Goal: Find specific page/section: Find specific page/section

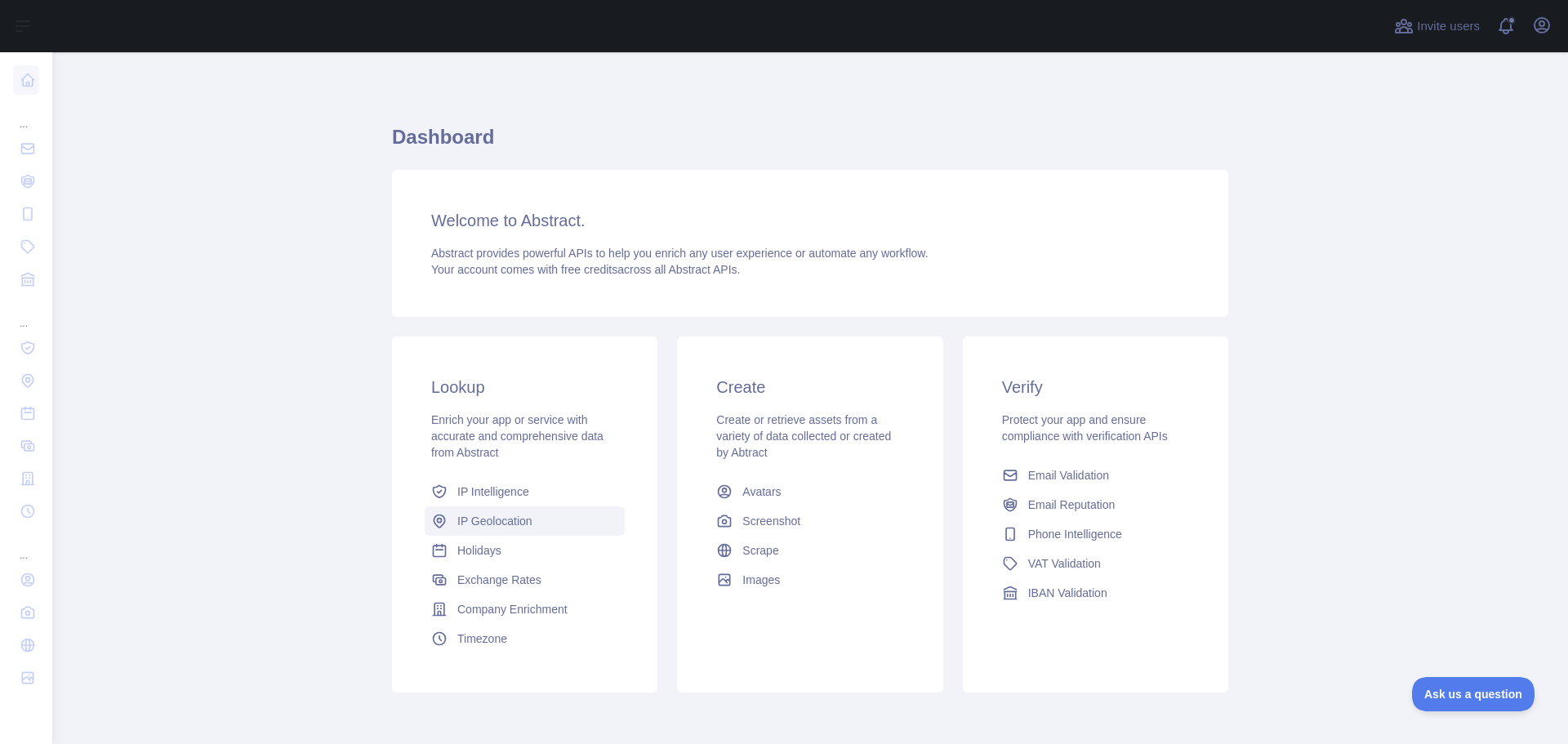
click at [490, 513] on span "IP Geolocation" at bounding box center [495, 522] width 75 height 16
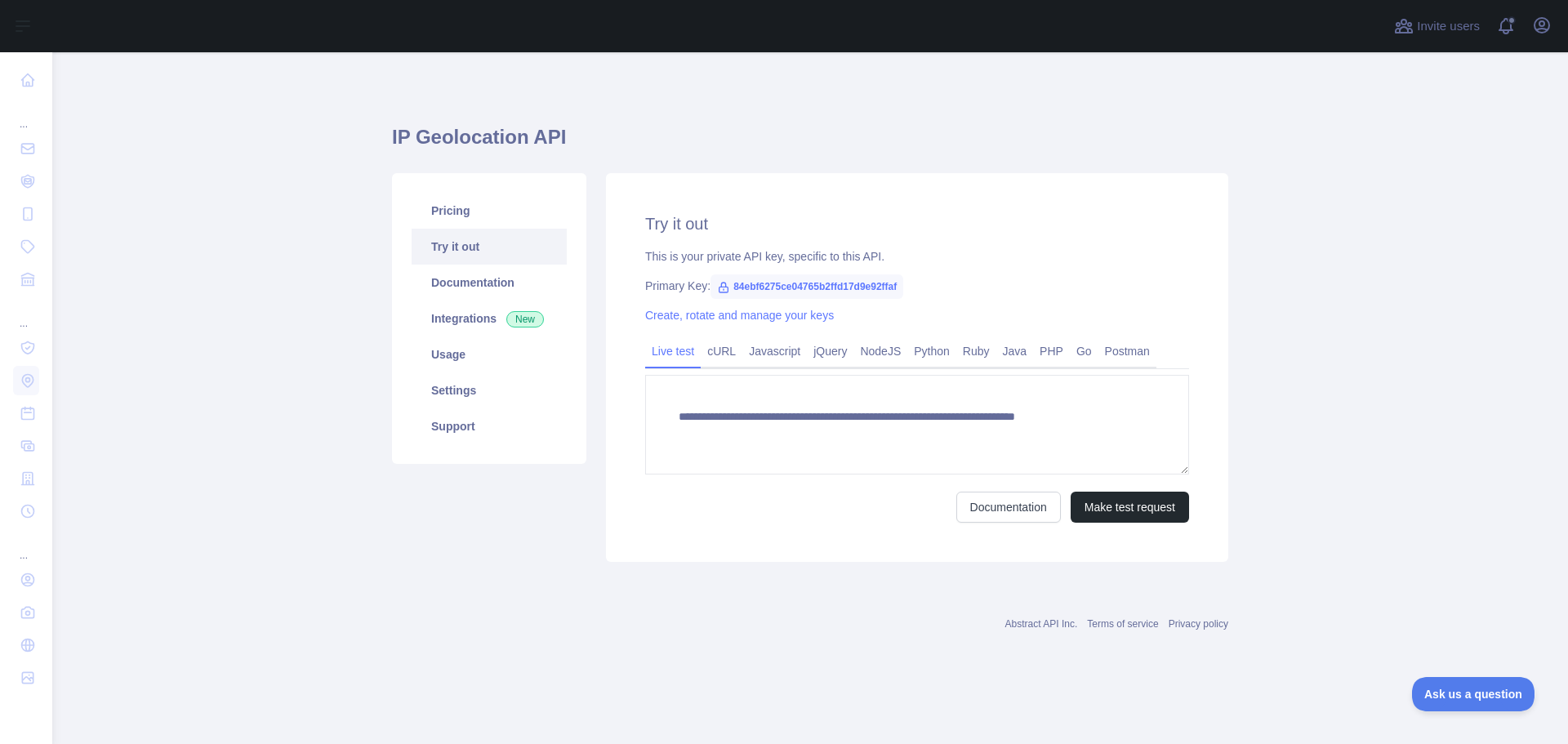
type textarea "**********"
click at [465, 352] on link "Usage" at bounding box center [489, 354] width 155 height 36
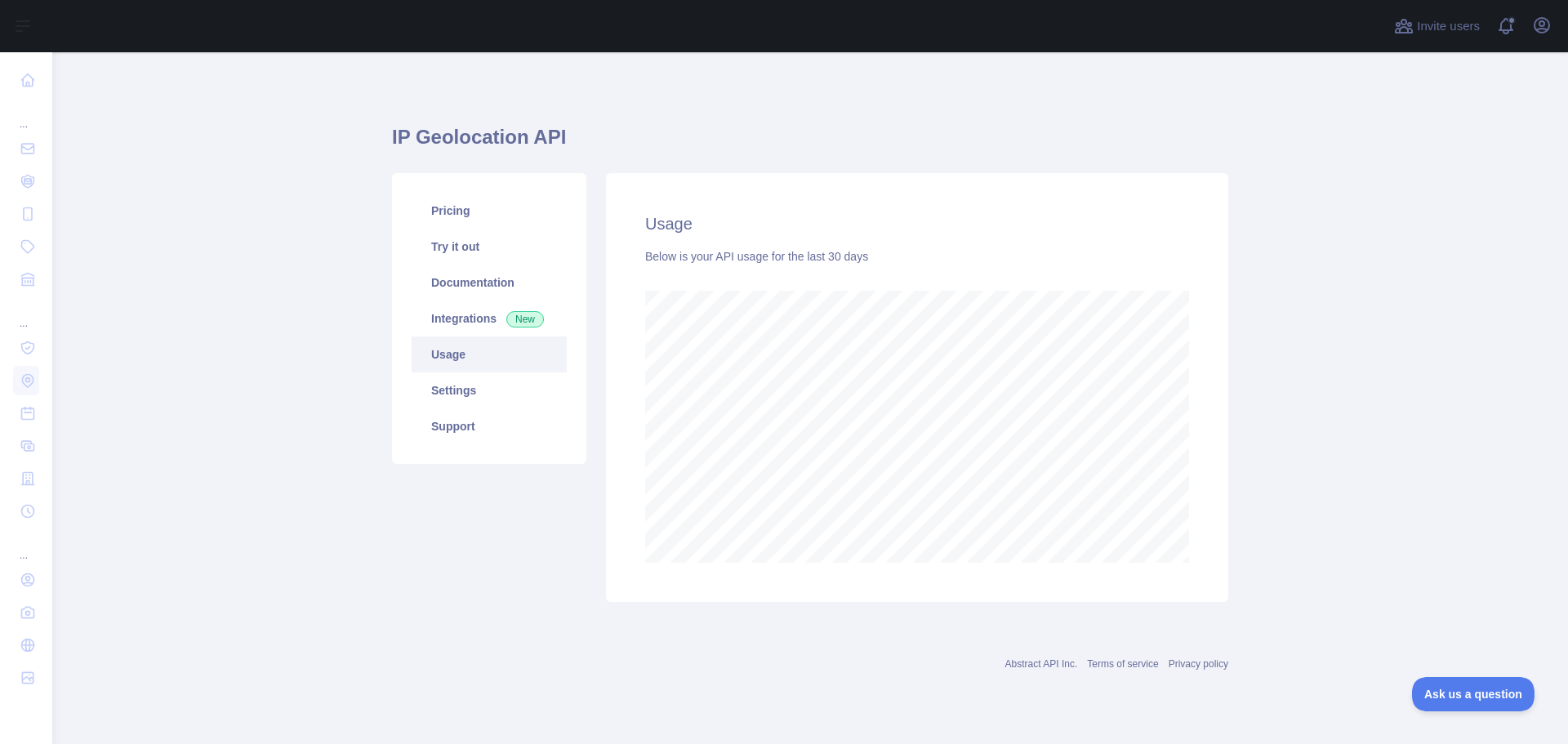
scroll to position [692, 1516]
